Goal: Information Seeking & Learning: Learn about a topic

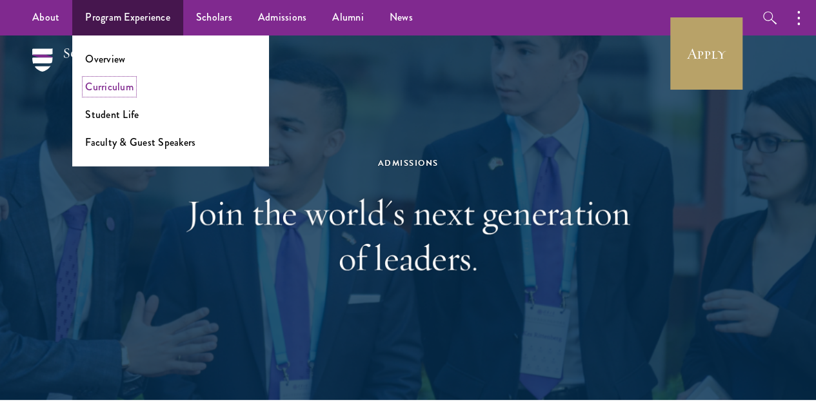
click at [97, 88] on link "Curriculum" at bounding box center [109, 86] width 48 height 15
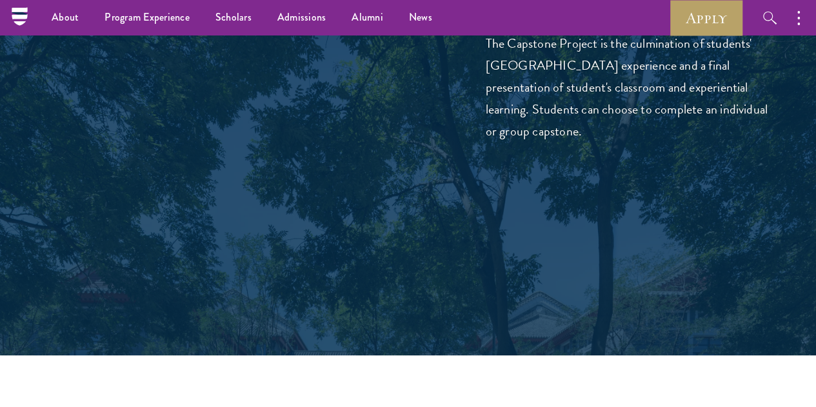
scroll to position [4563, 0]
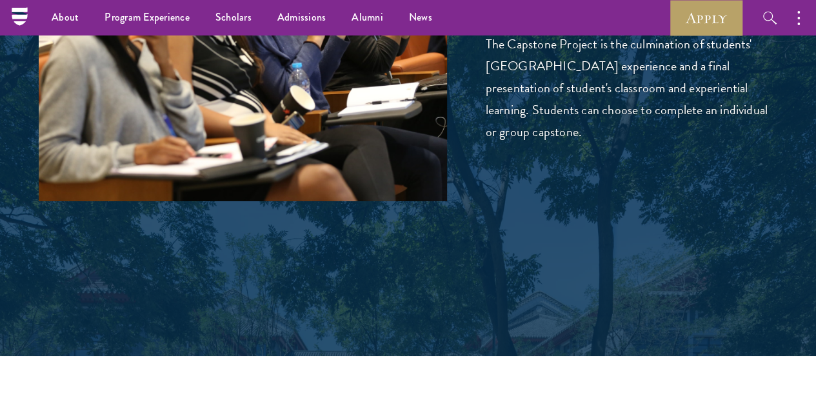
click at [641, 143] on p "The Capstone Project is the culmination of students' [GEOGRAPHIC_DATA] experien…" at bounding box center [632, 88] width 292 height 110
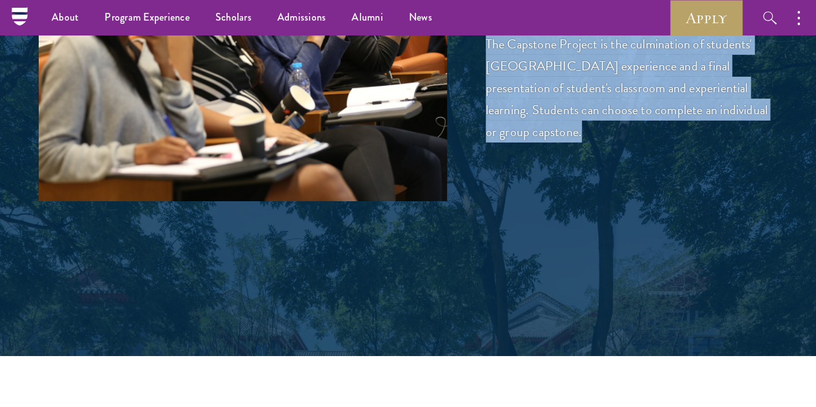
click at [641, 143] on p "The Capstone Project is the culmination of students' [GEOGRAPHIC_DATA] experien…" at bounding box center [632, 88] width 292 height 110
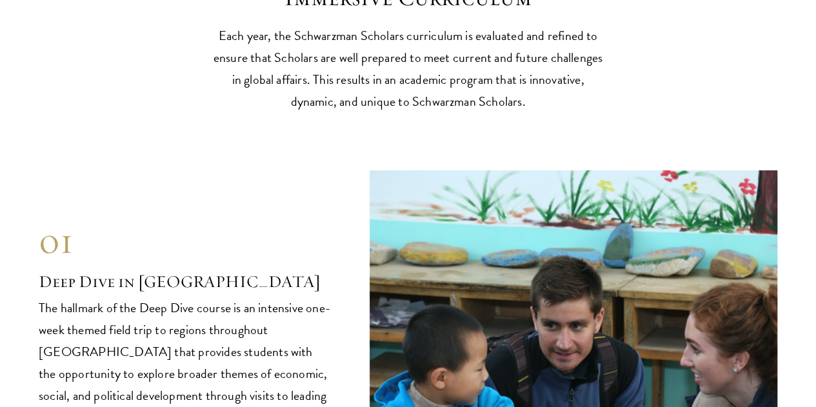
scroll to position [5016, 0]
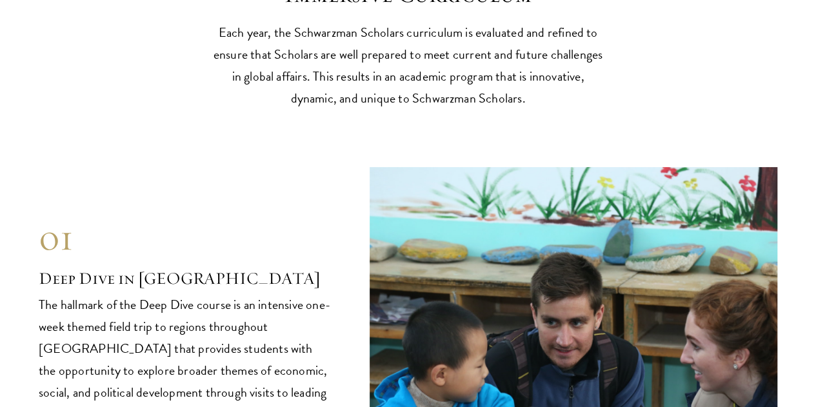
click at [459, 109] on p "Each year, the Schwarzman Scholars curriculum is evaluated and refined to ensur…" at bounding box center [408, 65] width 400 height 88
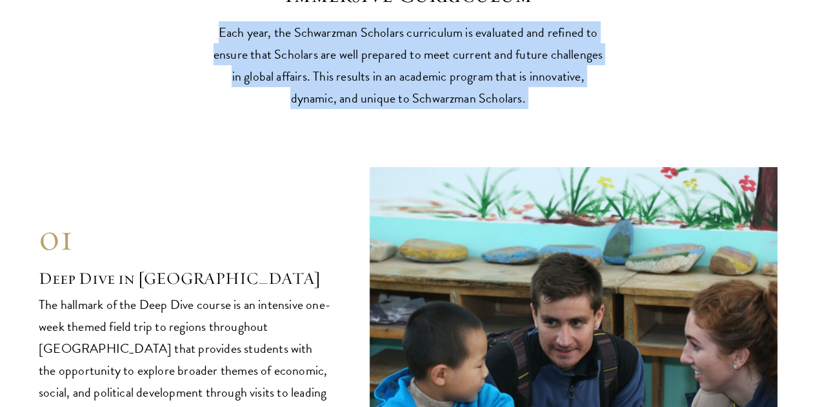
click at [459, 109] on p "Each year, the Schwarzman Scholars curriculum is evaluated and refined to ensur…" at bounding box center [408, 65] width 400 height 88
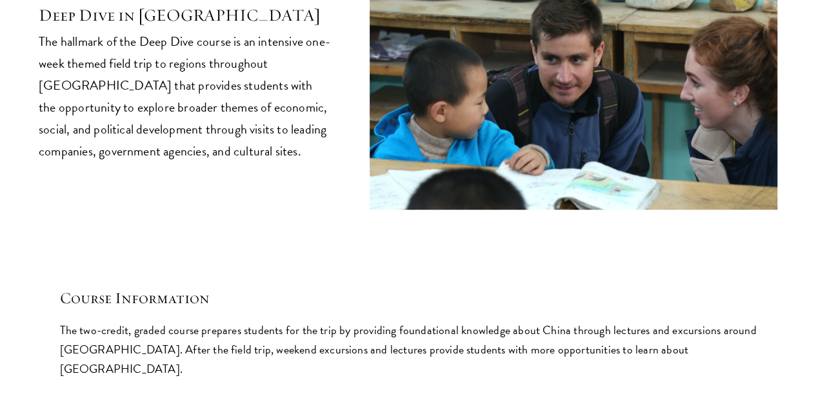
click at [270, 162] on p "The hallmark of the Deep Dive course is an intensive one-week themed field trip…" at bounding box center [185, 96] width 292 height 132
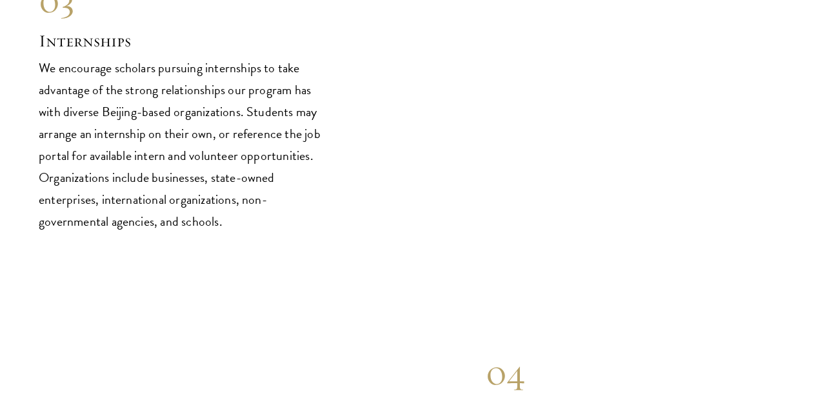
scroll to position [6738, 0]
